Goal: Check status: Check status

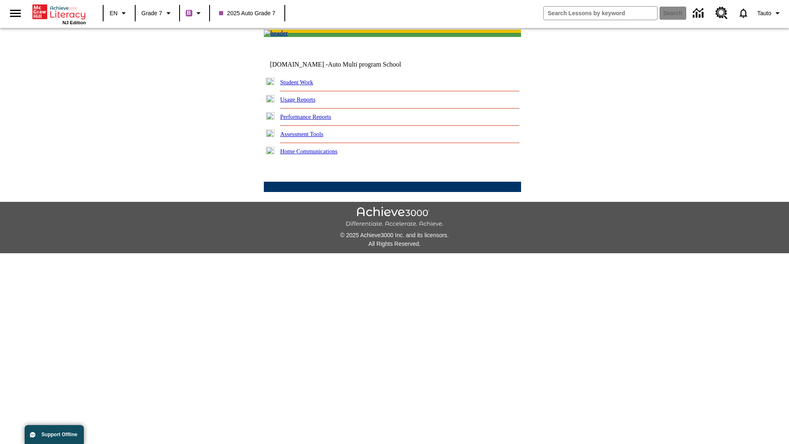
click at [302, 86] on link "Student Work" at bounding box center [296, 82] width 33 height 7
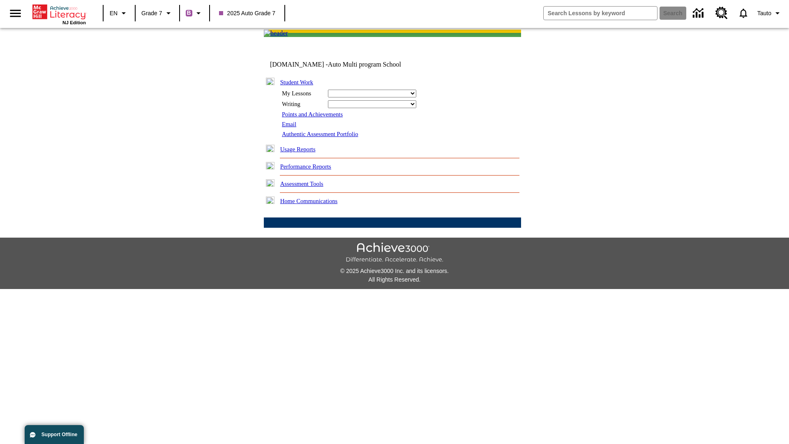
select select "/options/reports/?report_id=24&atype=1&section=2"
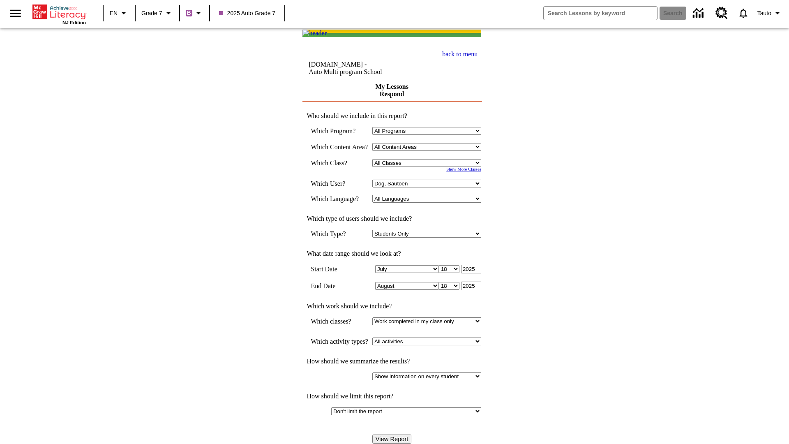
select select "21437138"
select select "4"
type input "2024"
click at [393, 435] on input "View Report" at bounding box center [391, 439] width 39 height 9
